Goal: Obtain resource: Download file/media

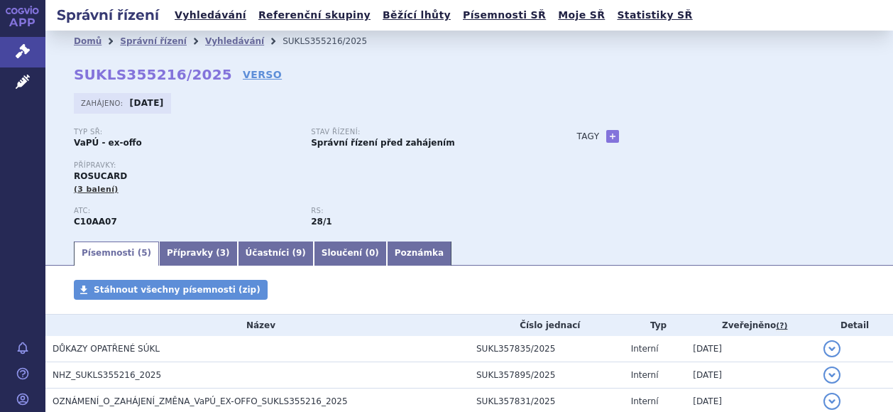
scroll to position [140, 0]
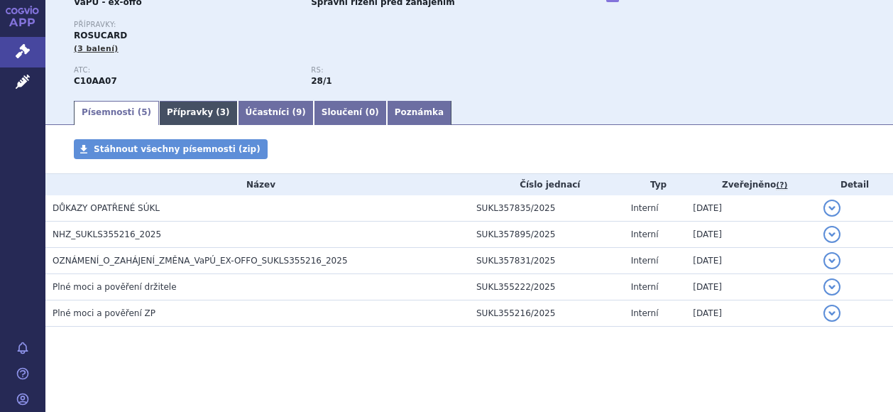
click at [182, 114] on link "Přípravky ( 3 )" at bounding box center [198, 113] width 79 height 24
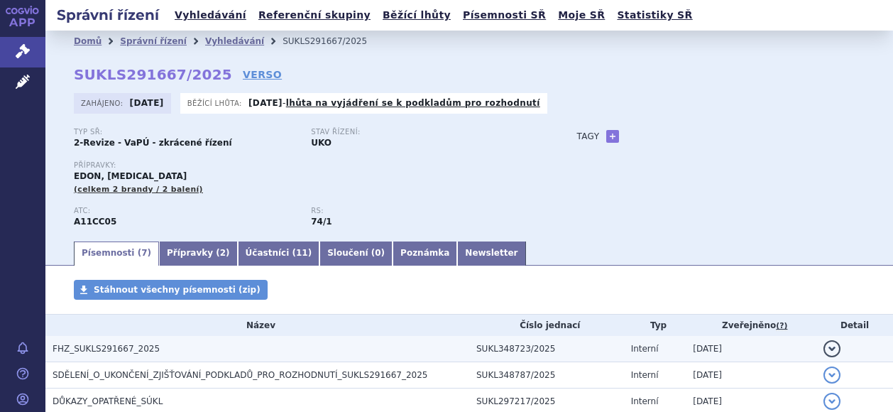
scroll to position [142, 0]
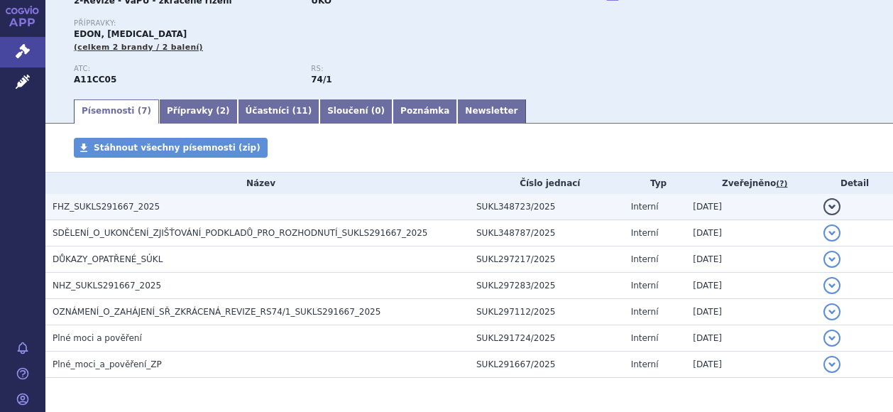
click at [109, 209] on span "FHZ_SUKLS291667_2025" at bounding box center [106, 207] width 107 height 10
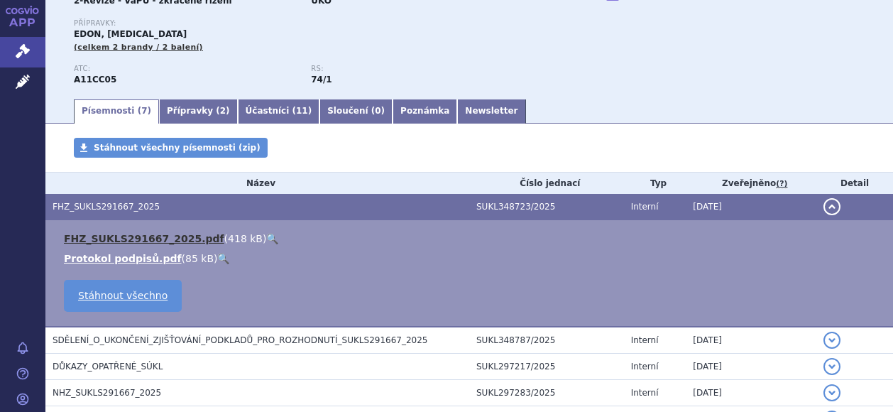
click at [129, 238] on link "FHZ_SUKLS291667_2025.pdf" at bounding box center [144, 238] width 160 height 11
